Goal: Task Accomplishment & Management: Use online tool/utility

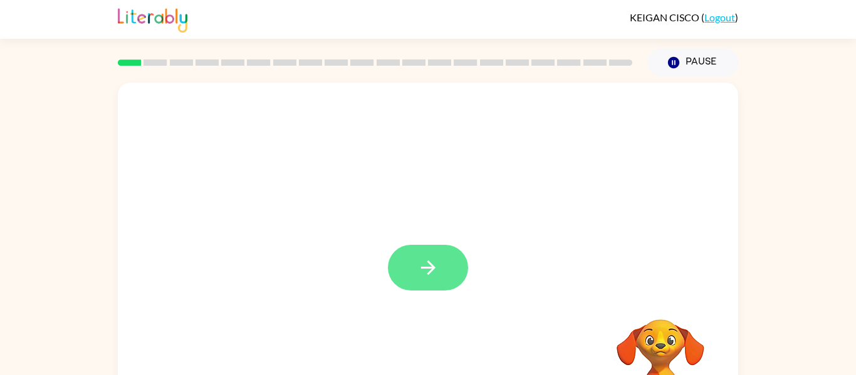
click at [416, 271] on button "button" at bounding box center [428, 268] width 80 height 46
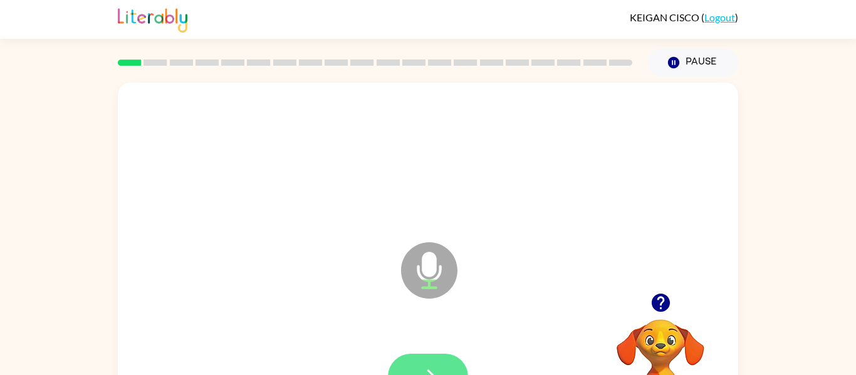
click at [453, 358] on button "button" at bounding box center [428, 377] width 80 height 46
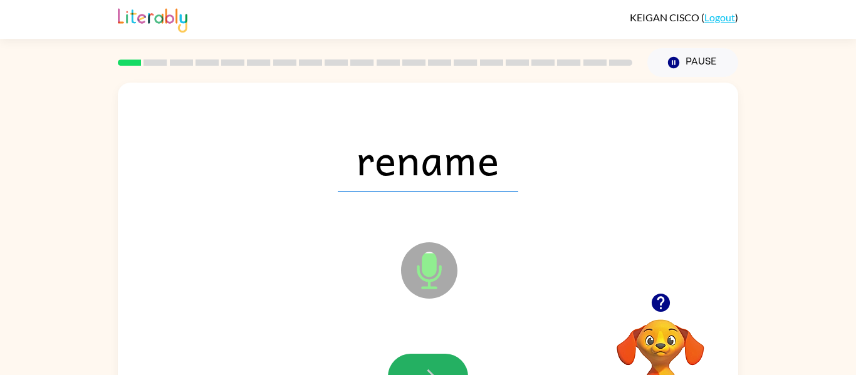
click at [453, 358] on button "button" at bounding box center [428, 377] width 80 height 46
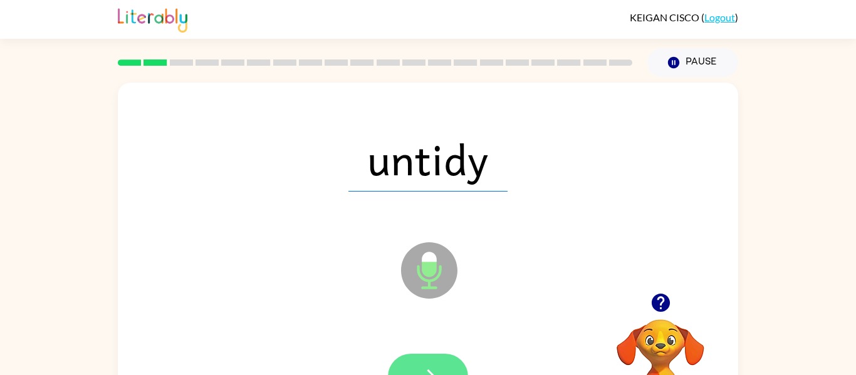
click at [445, 363] on button "button" at bounding box center [428, 377] width 80 height 46
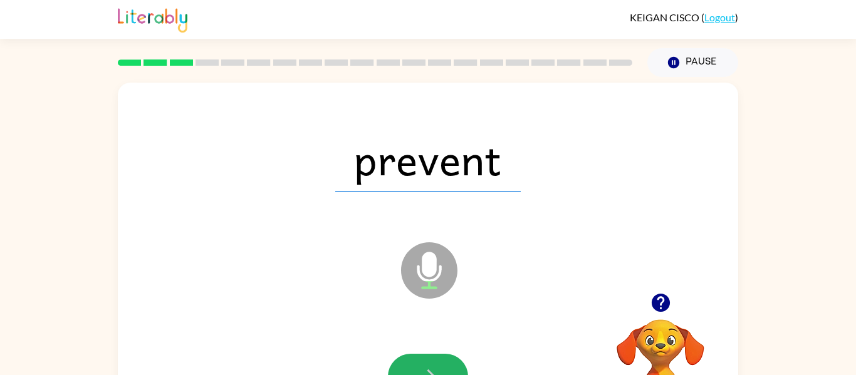
click at [445, 363] on button "button" at bounding box center [428, 377] width 80 height 46
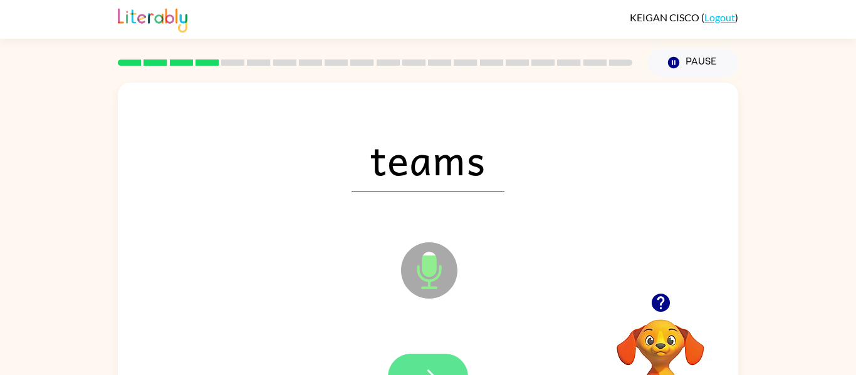
click at [443, 364] on button "button" at bounding box center [428, 377] width 80 height 46
click at [443, 363] on button "button" at bounding box center [428, 377] width 80 height 46
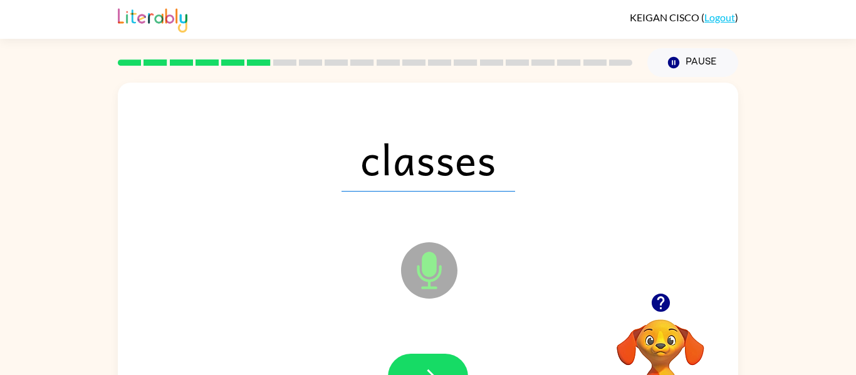
click at [443, 363] on button "button" at bounding box center [428, 377] width 80 height 46
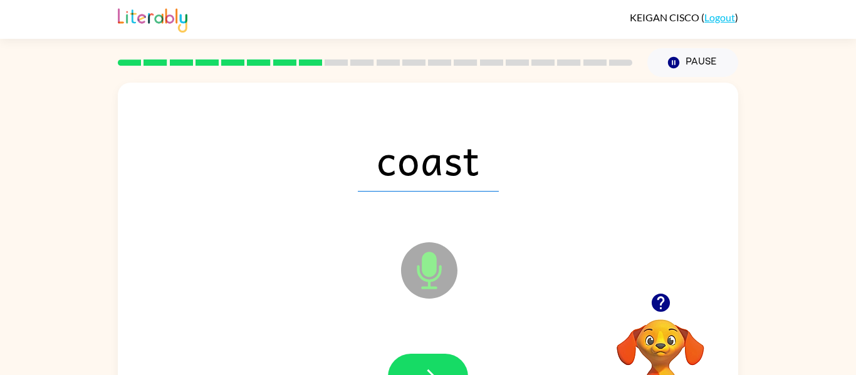
click at [443, 363] on button "button" at bounding box center [428, 377] width 80 height 46
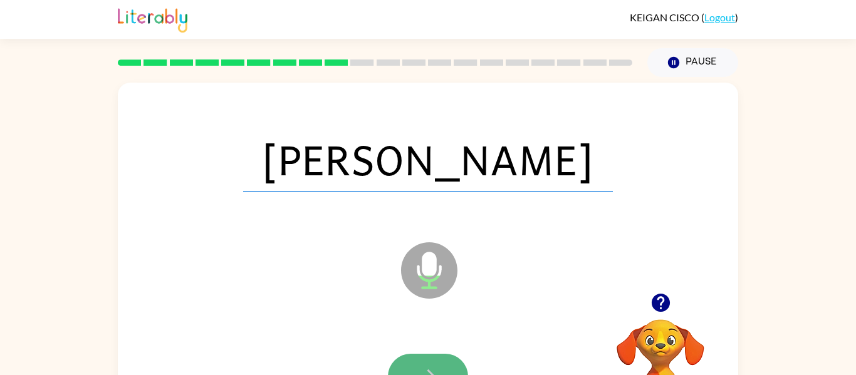
click at [457, 363] on button "button" at bounding box center [428, 377] width 80 height 46
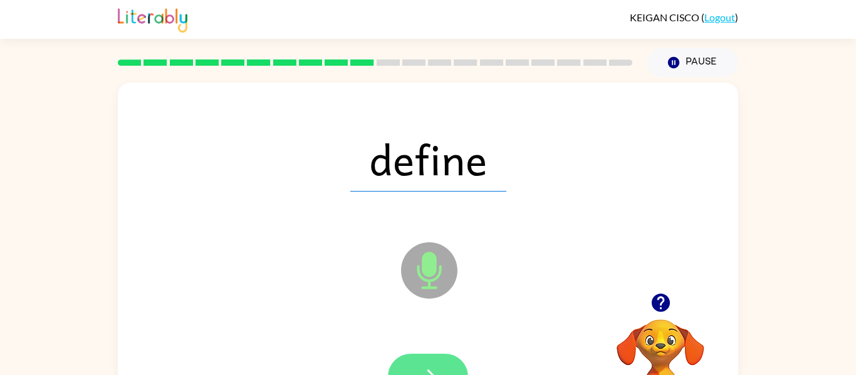
click at [448, 359] on button "button" at bounding box center [428, 377] width 80 height 46
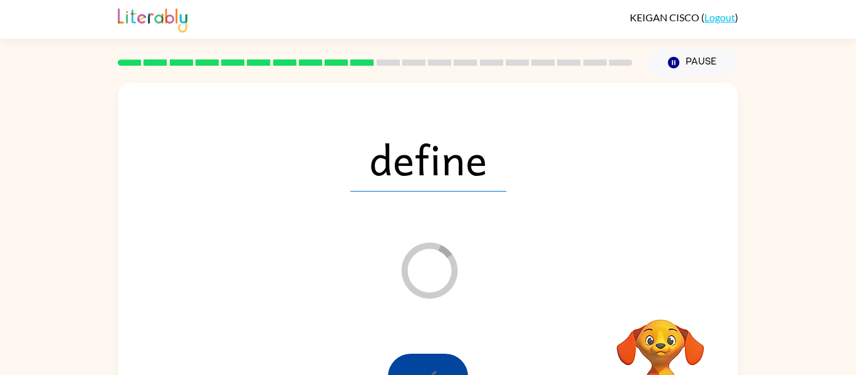
click at [448, 359] on div at bounding box center [428, 377] width 80 height 46
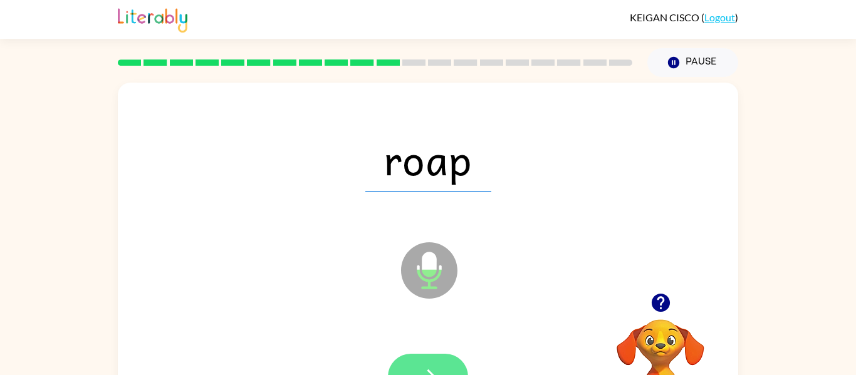
click at [436, 367] on icon "button" at bounding box center [428, 377] width 22 height 22
click at [438, 360] on button "button" at bounding box center [428, 377] width 80 height 46
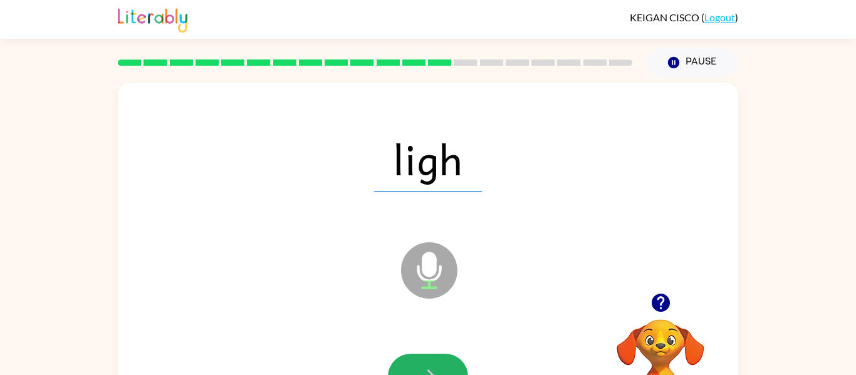
click at [438, 360] on button "button" at bounding box center [428, 377] width 80 height 46
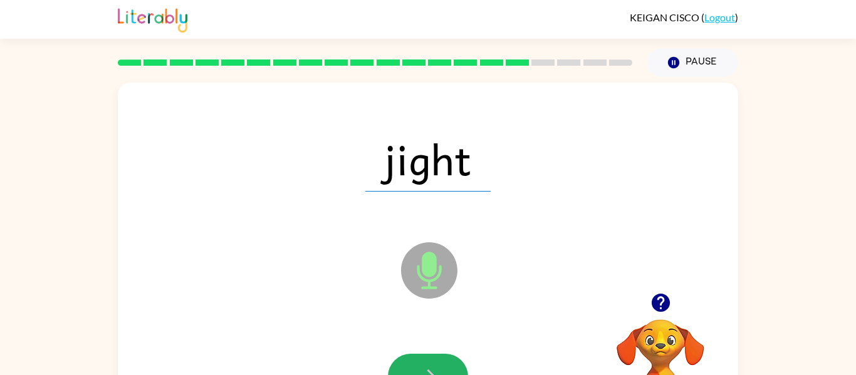
click at [438, 360] on button "button" at bounding box center [428, 377] width 80 height 46
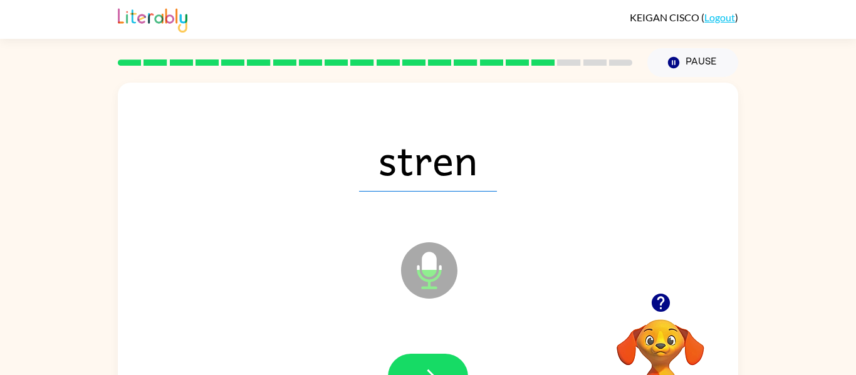
click at [438, 360] on button "button" at bounding box center [428, 377] width 80 height 46
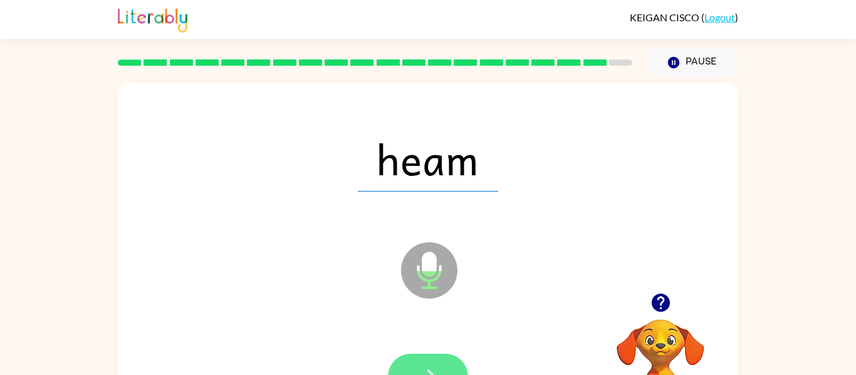
click at [439, 361] on button "button" at bounding box center [428, 377] width 80 height 46
